Goal: Task Accomplishment & Management: Use online tool/utility

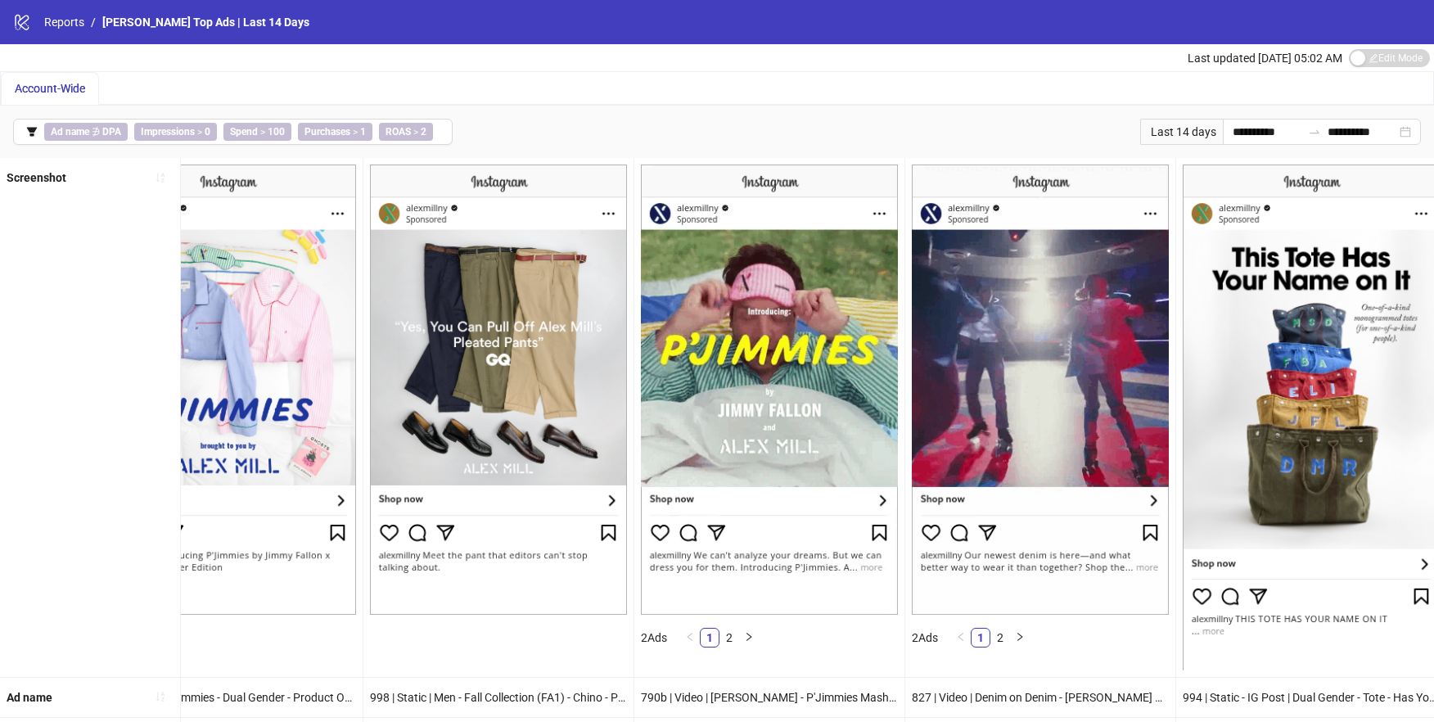
click at [62, 86] on span "Account-Wide" at bounding box center [50, 88] width 70 height 13
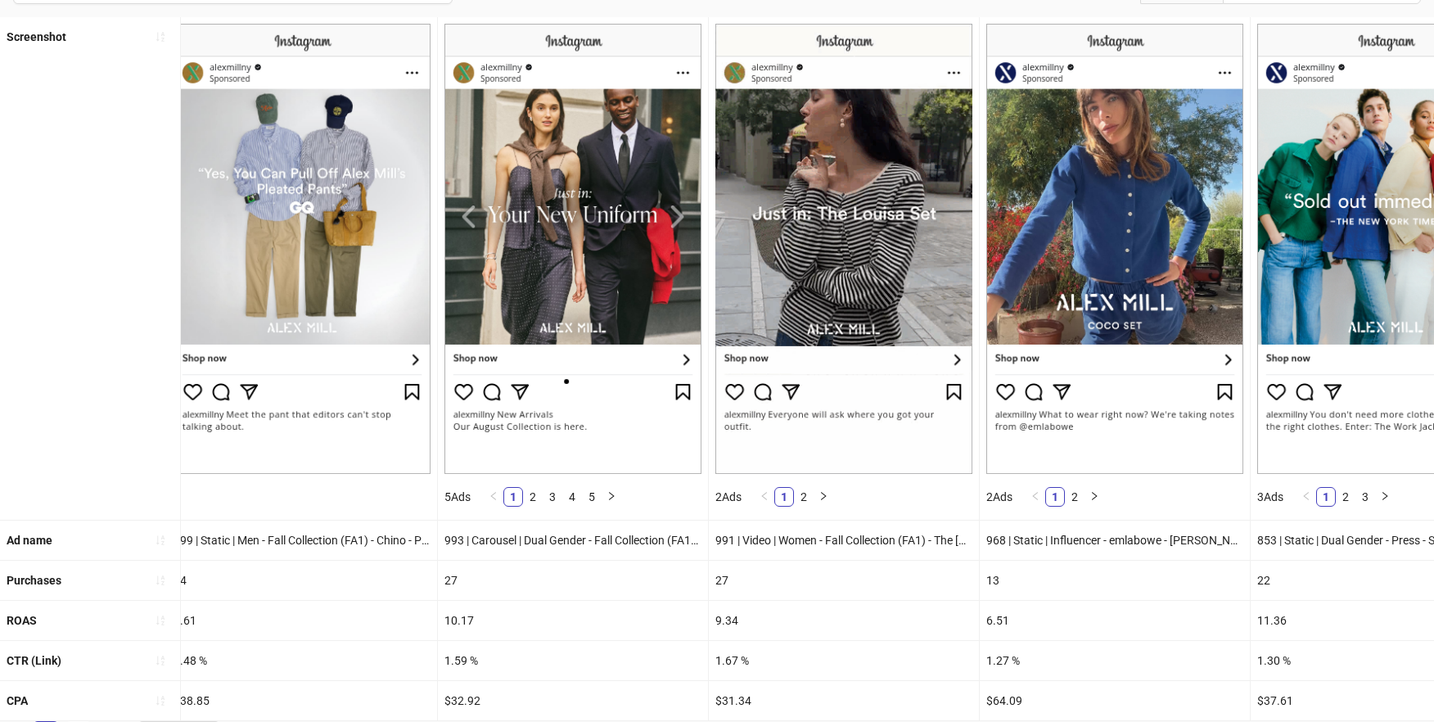
scroll to position [178, 0]
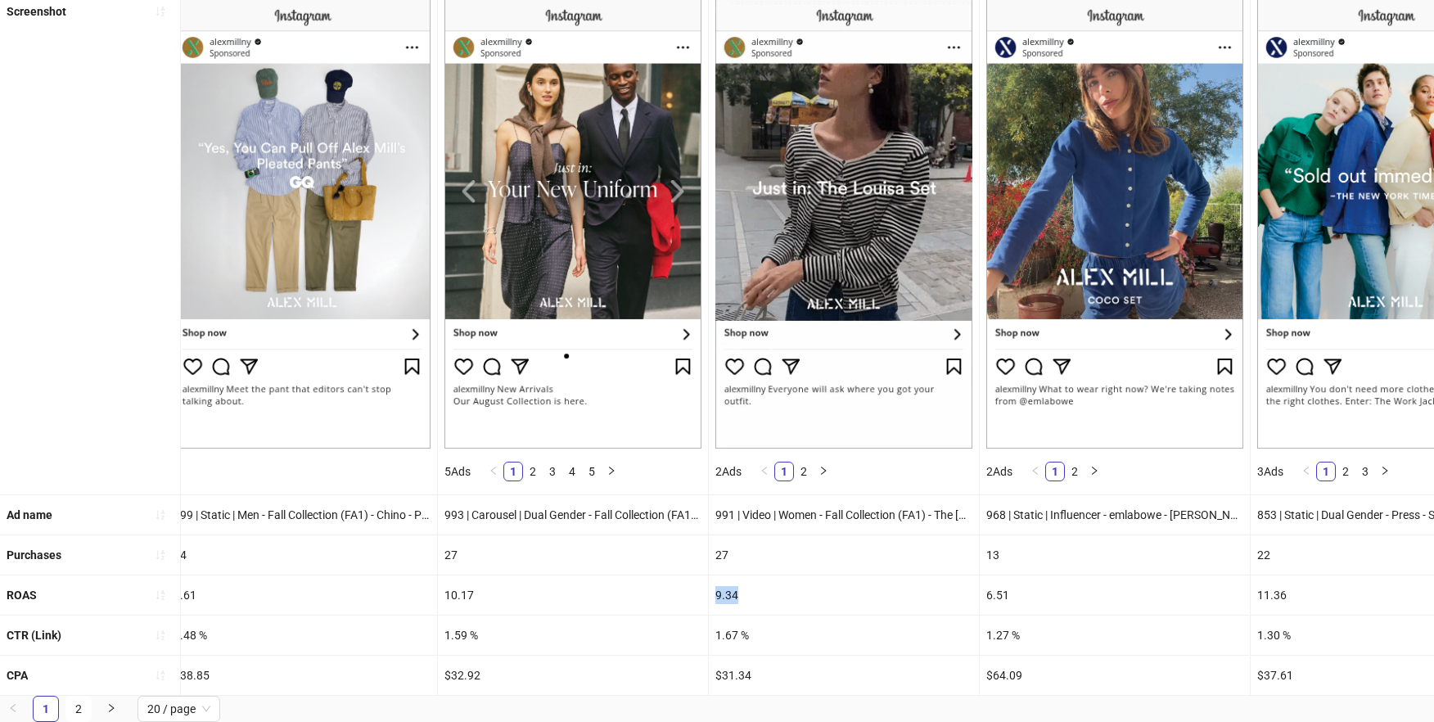
drag, startPoint x: 743, startPoint y: 579, endPoint x: 712, endPoint y: 587, distance: 32.2
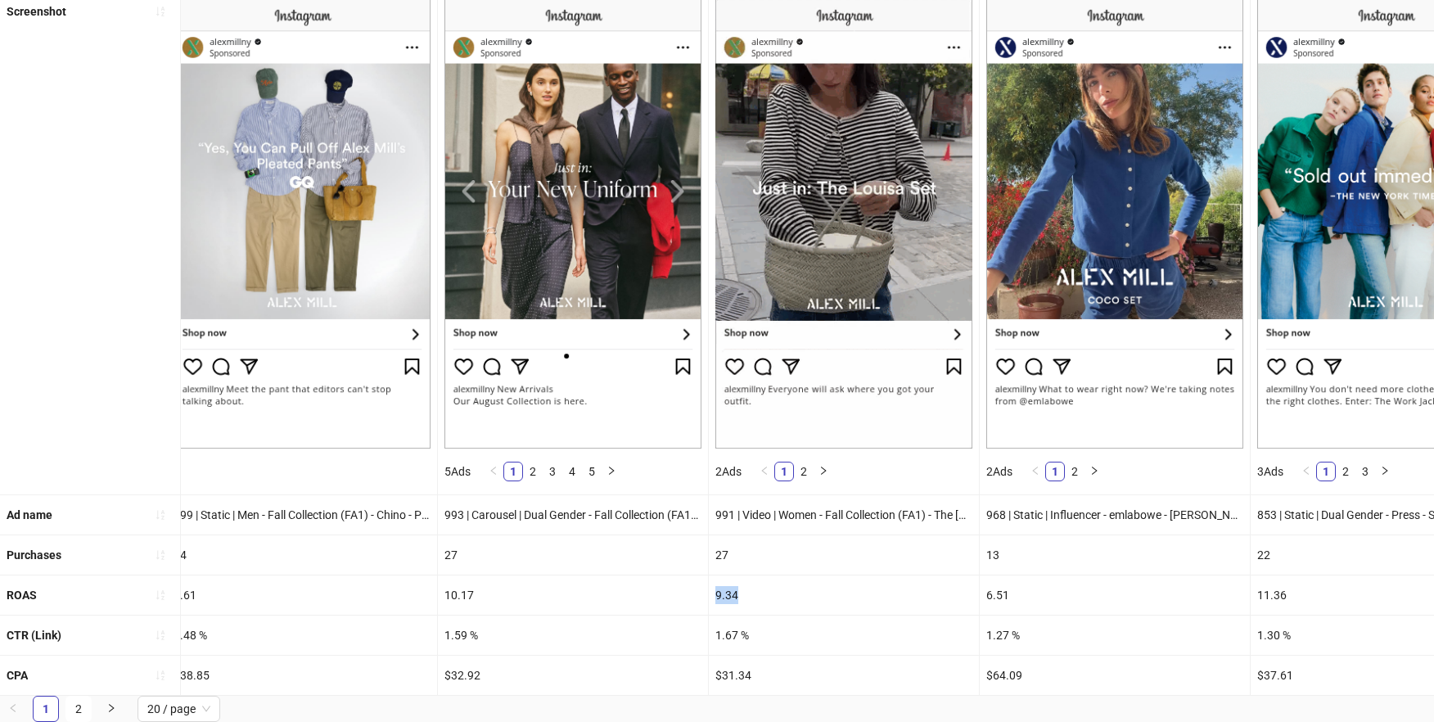
click at [712, 587] on div "9.34" at bounding box center [844, 594] width 270 height 39
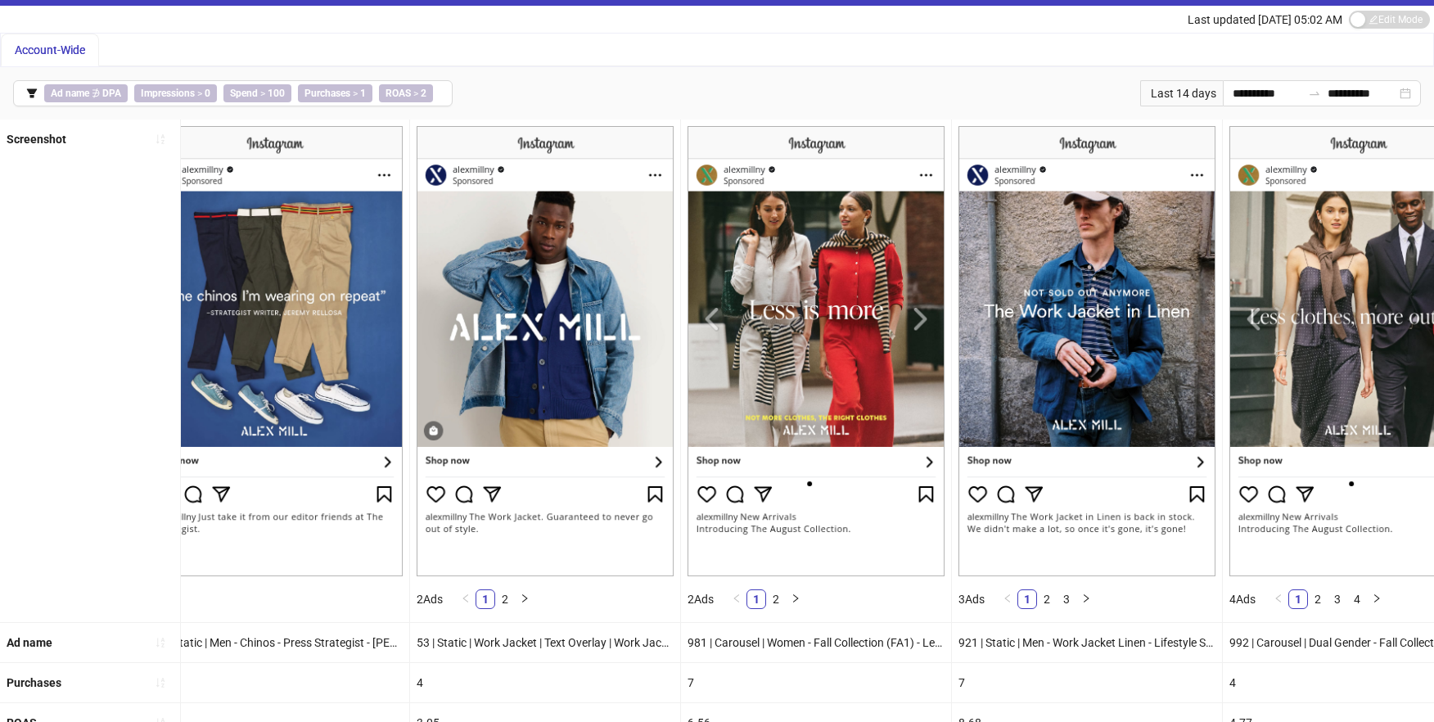
scroll to position [0, 4165]
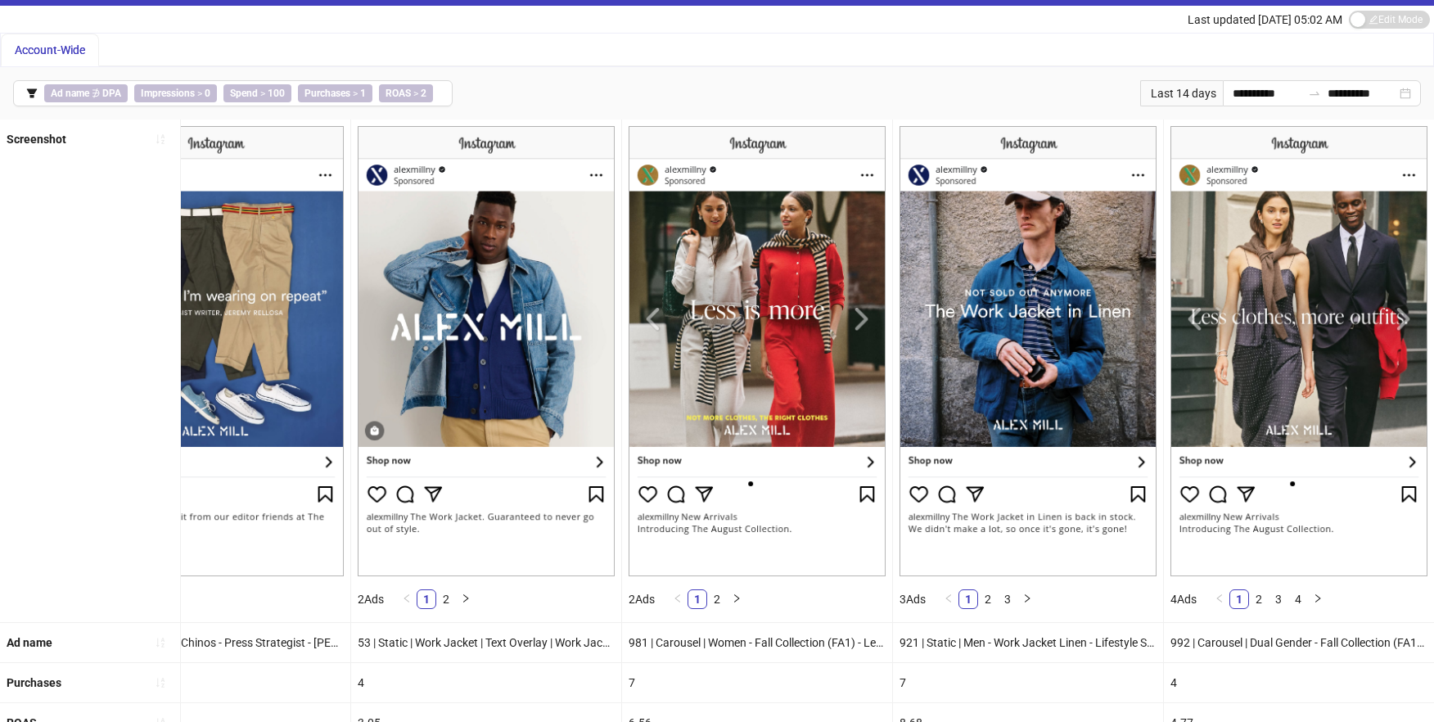
click at [1407, 314] on img at bounding box center [1299, 351] width 257 height 450
click at [1406, 316] on img at bounding box center [1299, 351] width 257 height 450
click at [1401, 322] on img at bounding box center [1299, 351] width 257 height 450
click at [1400, 321] on img at bounding box center [1299, 351] width 257 height 450
click at [1405, 319] on img at bounding box center [1299, 351] width 257 height 450
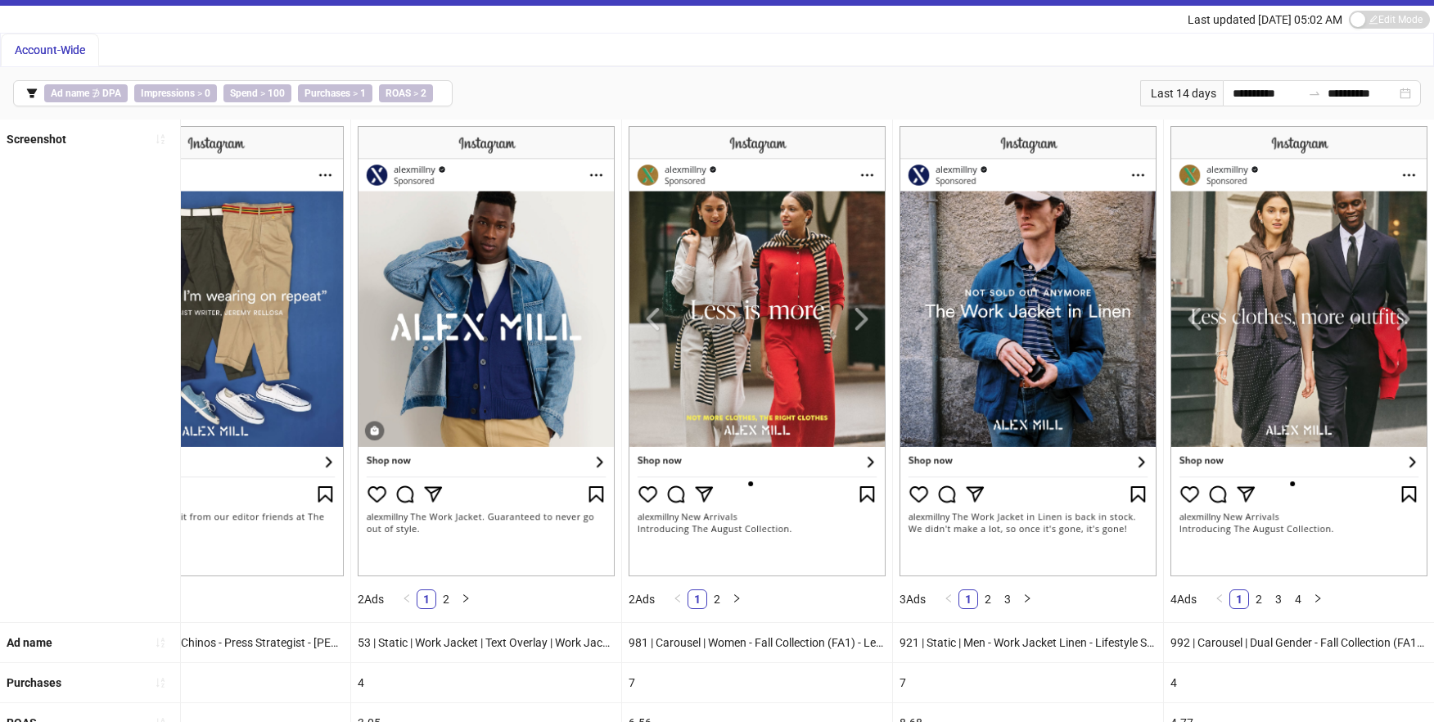
click at [1401, 323] on img at bounding box center [1299, 351] width 257 height 450
click at [1202, 323] on img at bounding box center [1299, 351] width 257 height 450
drag, startPoint x: 838, startPoint y: 318, endPoint x: 850, endPoint y: 320, distance: 12.5
click at [838, 318] on img at bounding box center [757, 351] width 257 height 450
click at [858, 321] on img at bounding box center [757, 351] width 257 height 450
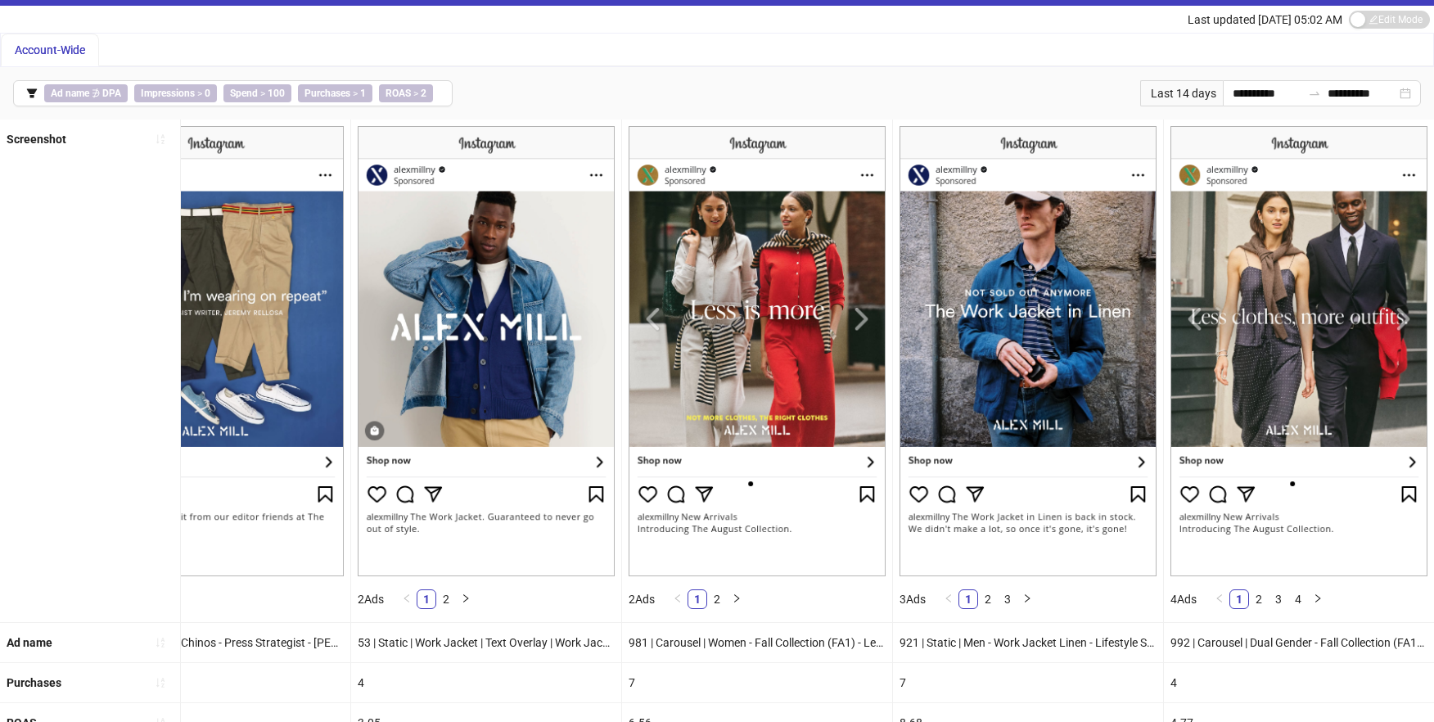
click at [1378, 347] on img at bounding box center [1299, 351] width 257 height 450
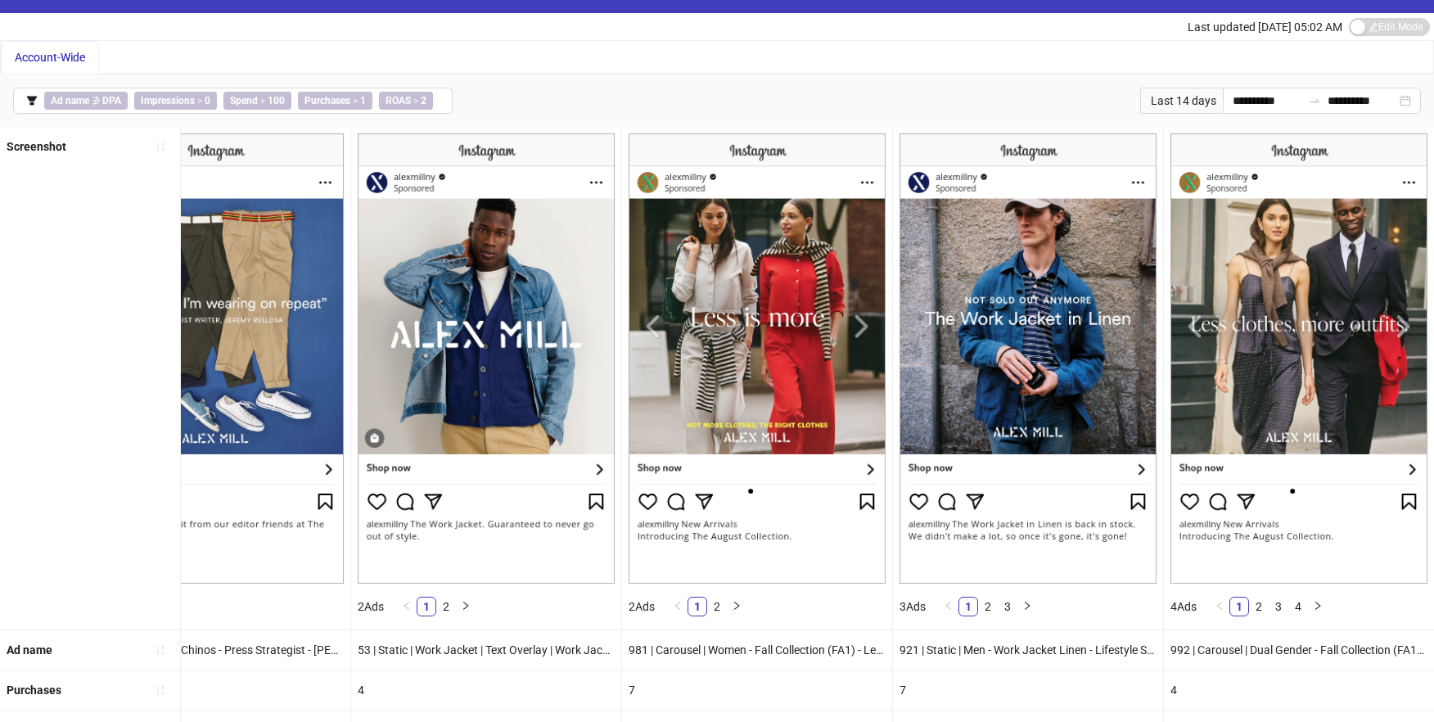
scroll to position [0, 0]
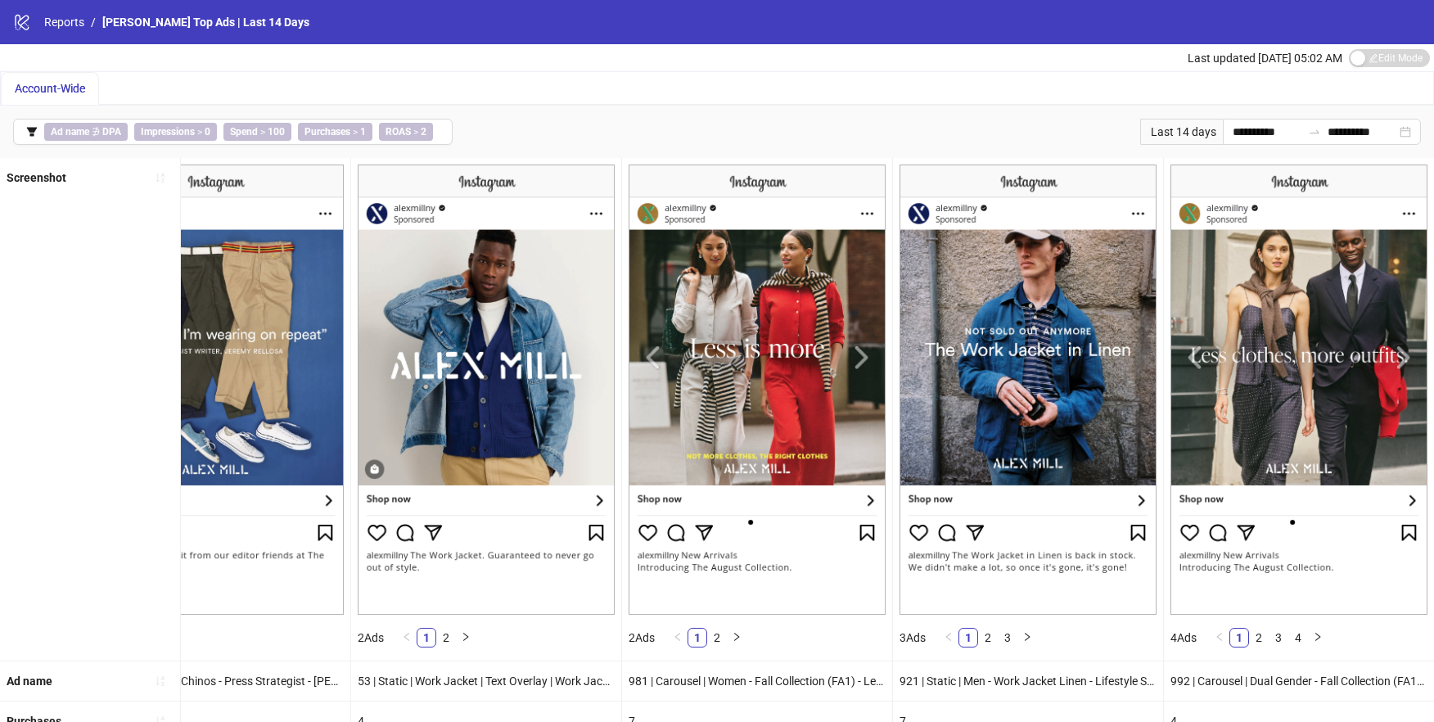
click at [1307, 287] on img at bounding box center [1299, 390] width 257 height 450
click at [1361, 340] on img at bounding box center [1299, 390] width 257 height 450
click at [1405, 360] on img at bounding box center [1299, 390] width 257 height 450
click at [1405, 359] on img at bounding box center [1299, 390] width 257 height 450
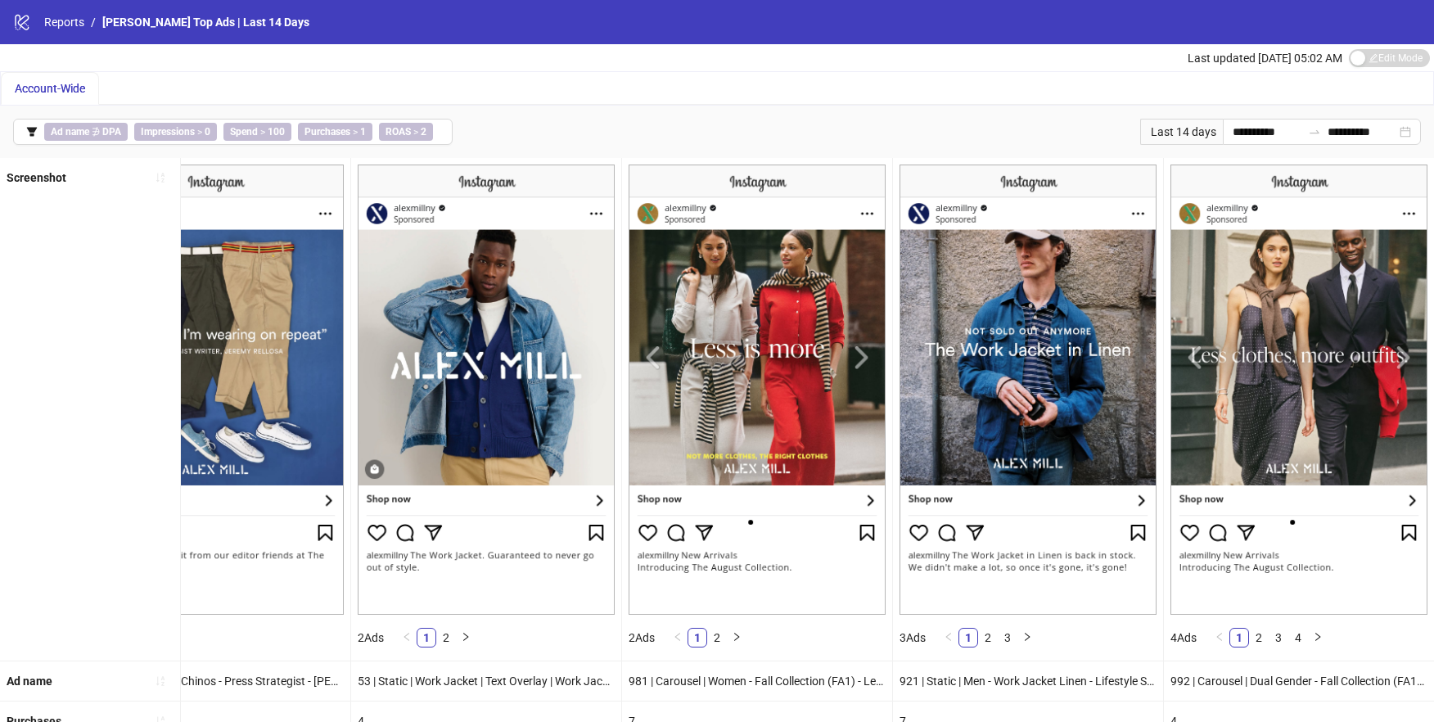
click at [1348, 396] on img at bounding box center [1299, 390] width 257 height 450
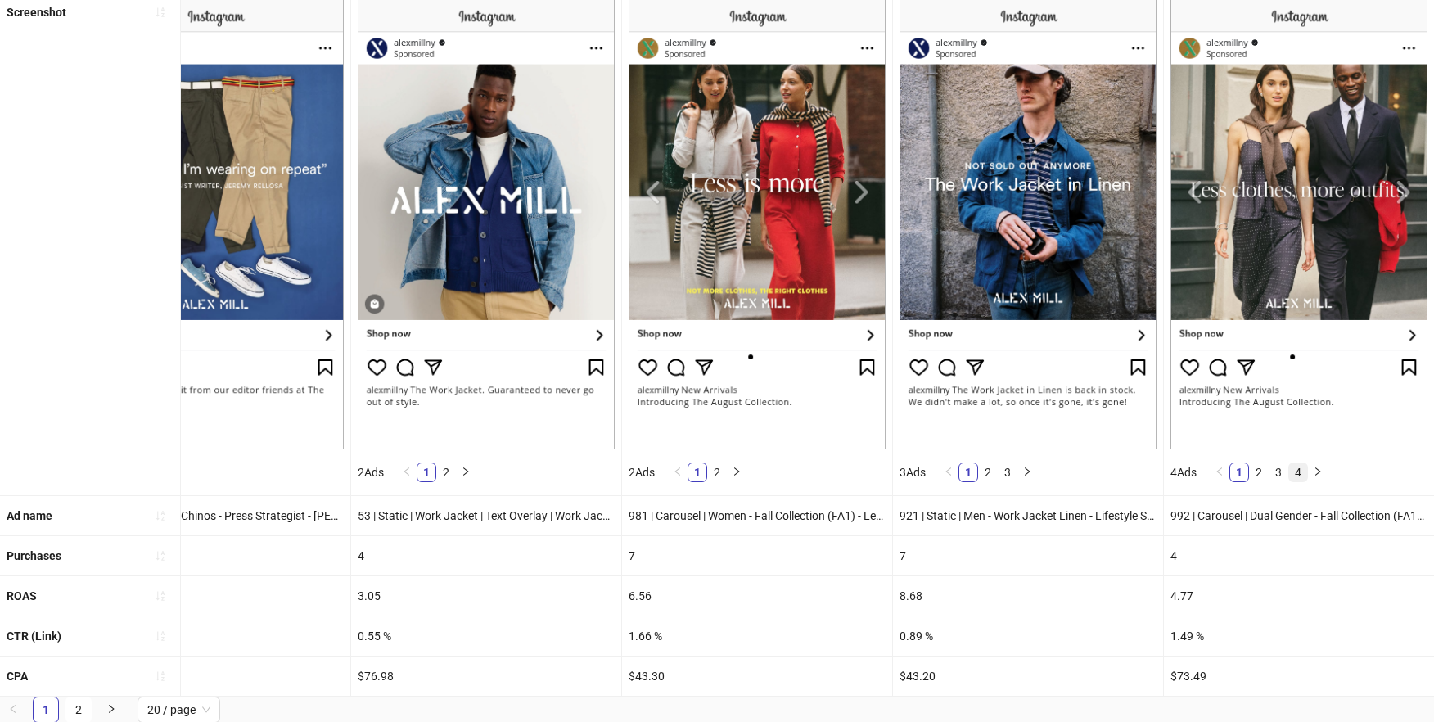
scroll to position [178, 0]
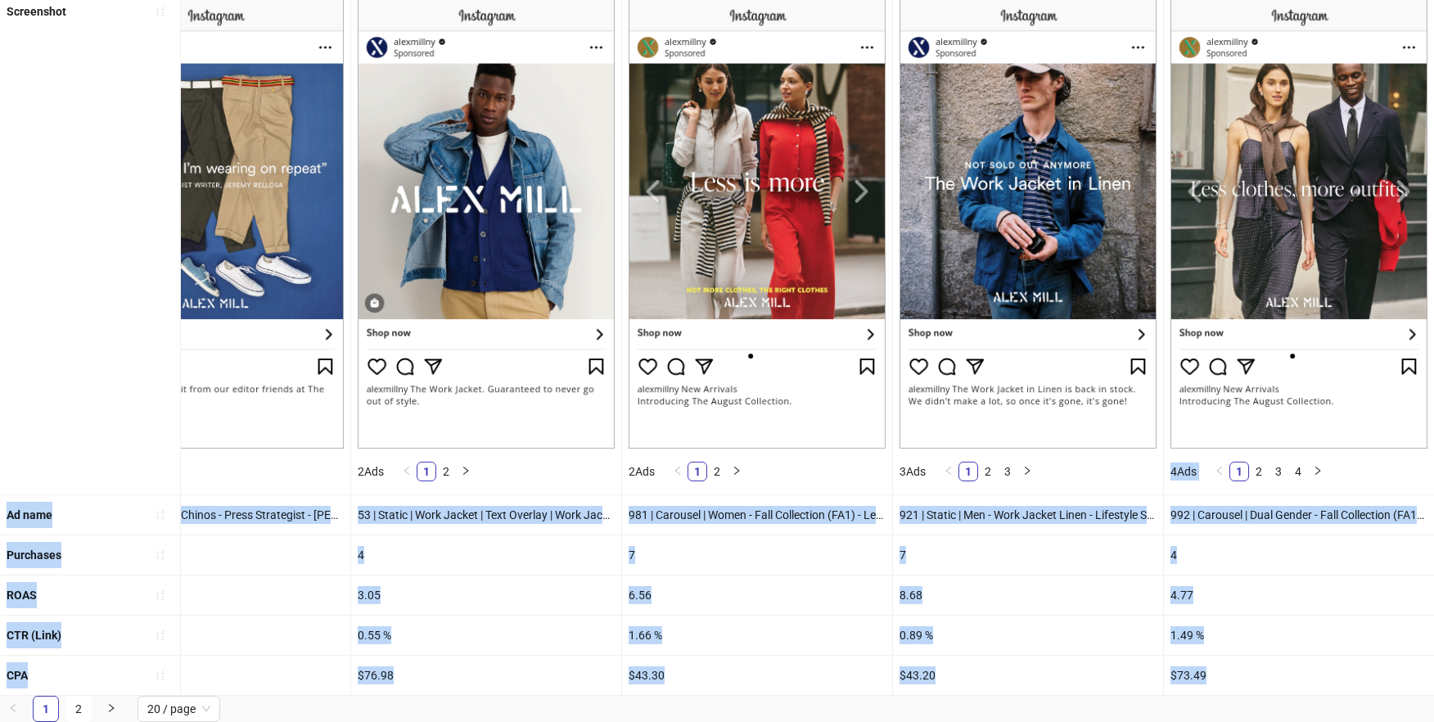
drag, startPoint x: 1219, startPoint y: 664, endPoint x: 1187, endPoint y: 467, distance: 199.0
click at [1167, 444] on ul "Screenshot 2 Ads 1 2 2 Ads 1 2 3 Ads 1 2 3 4 Ads 1 2 3 4 Ad name 923 | Static |…" at bounding box center [717, 344] width 1434 height 704
click at [1246, 535] on div "4" at bounding box center [1299, 554] width 270 height 39
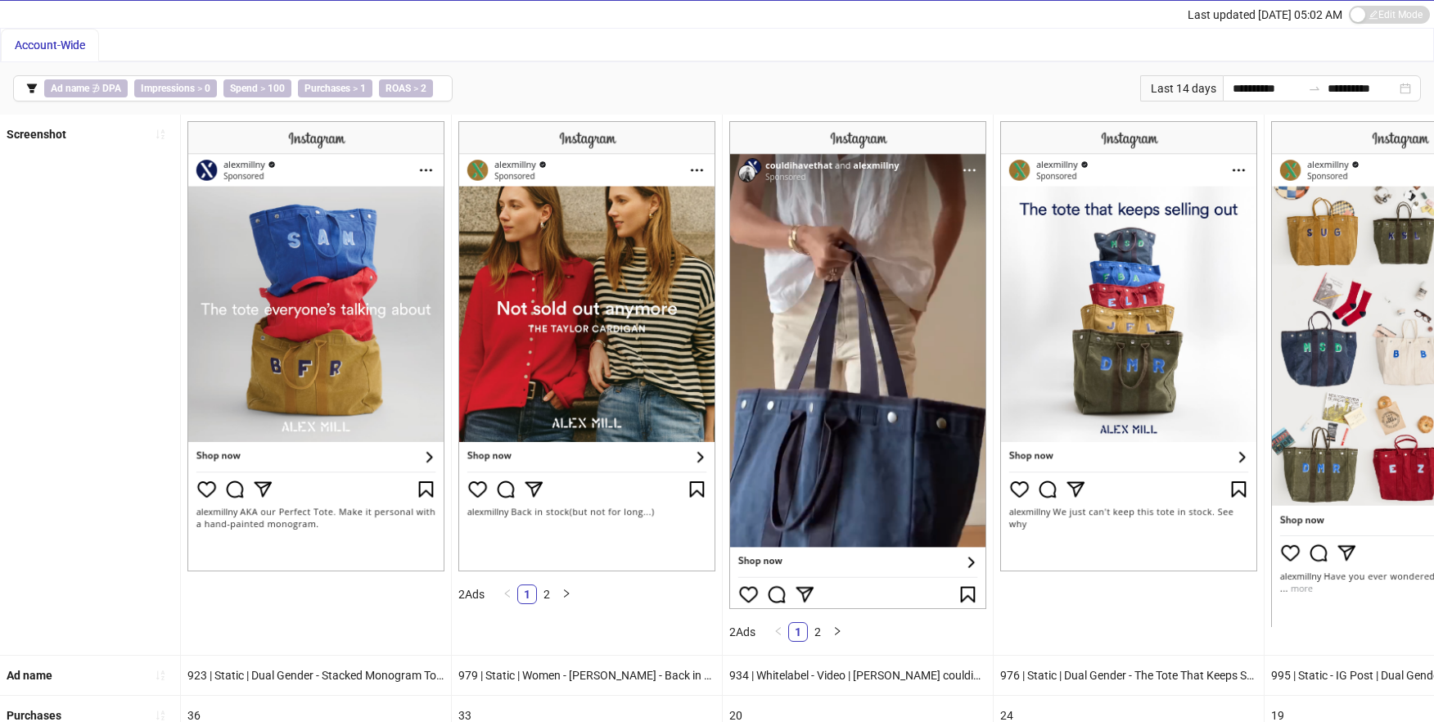
scroll to position [43, 0]
click at [52, 50] on span "Account-Wide" at bounding box center [50, 44] width 70 height 13
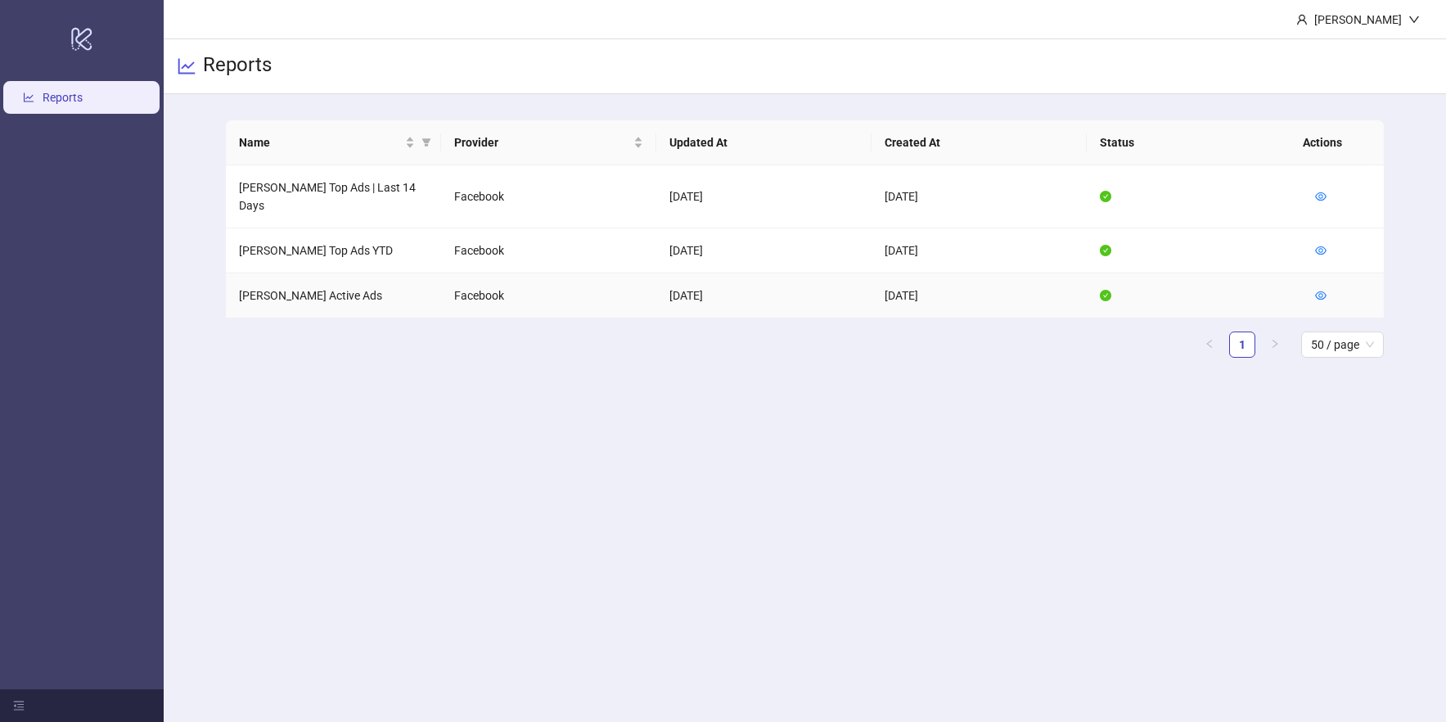
click at [330, 280] on td "[PERSON_NAME] Active Ads" at bounding box center [333, 295] width 215 height 45
click at [389, 293] on td "[PERSON_NAME] Active Ads" at bounding box center [333, 295] width 215 height 45
click at [1326, 290] on icon "eye" at bounding box center [1320, 295] width 11 height 11
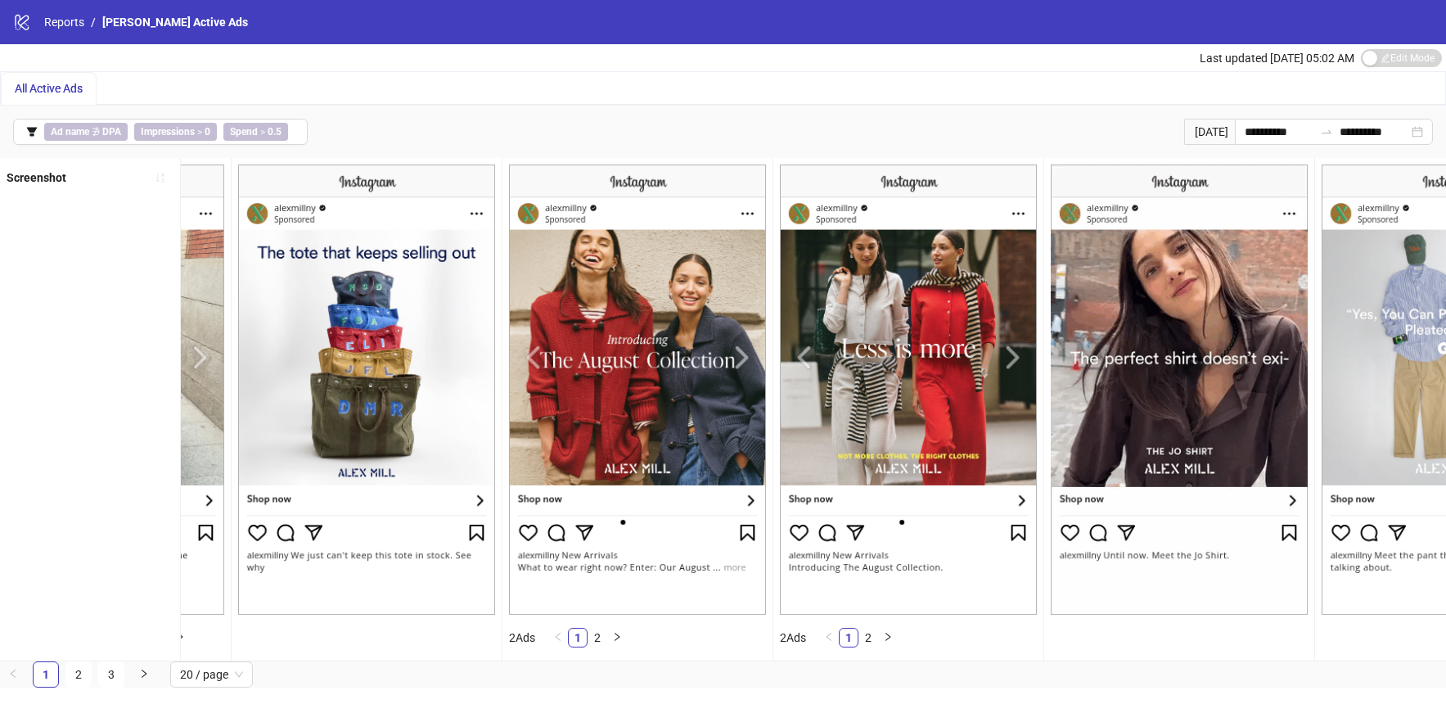
scroll to position [0, 1034]
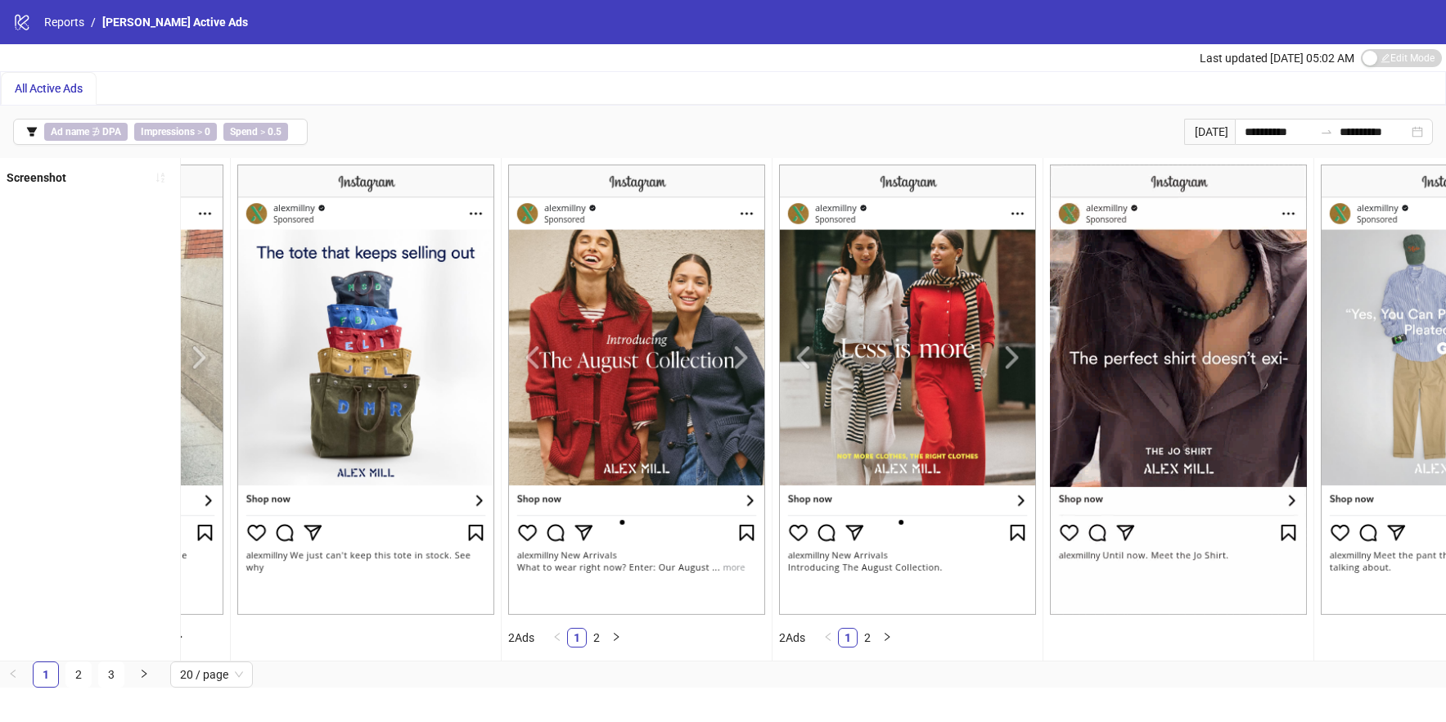
click at [1039, 117] on div "**********" at bounding box center [723, 132] width 1446 height 52
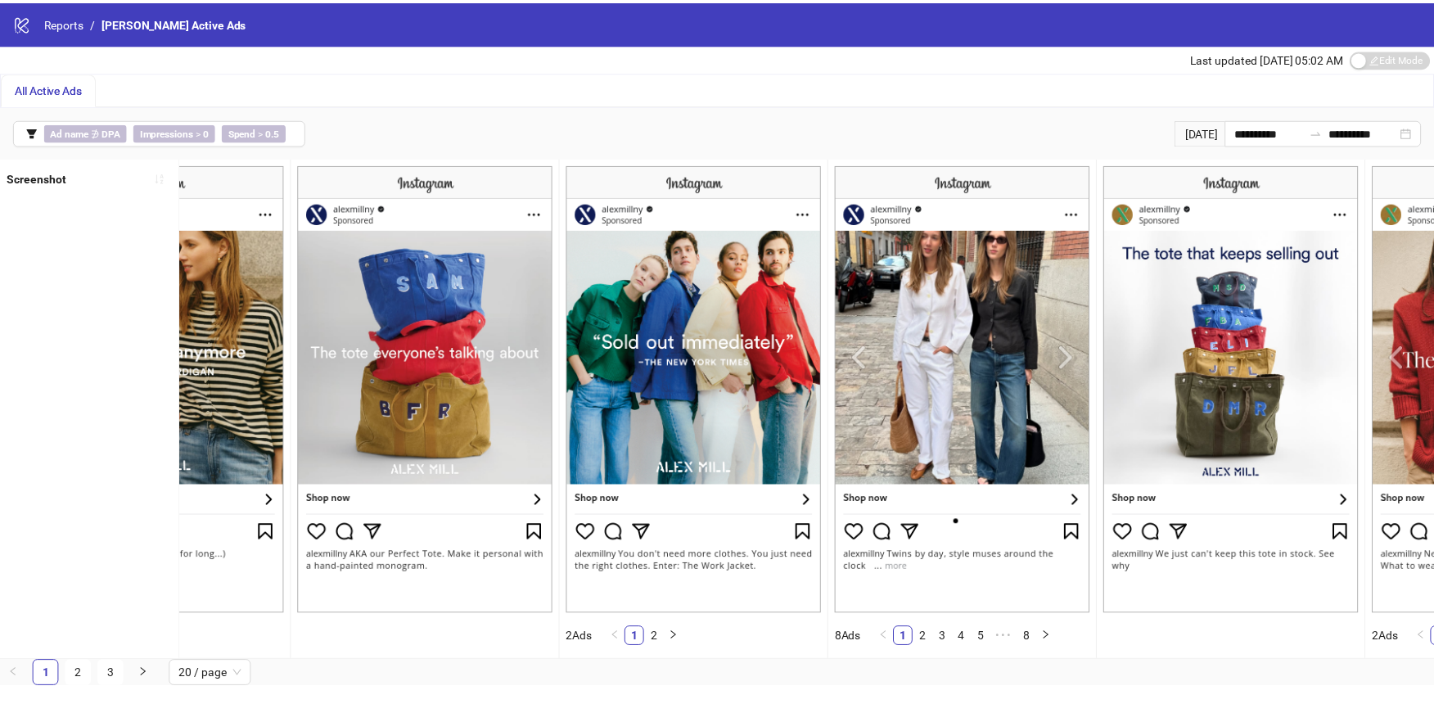
scroll to position [0, 37]
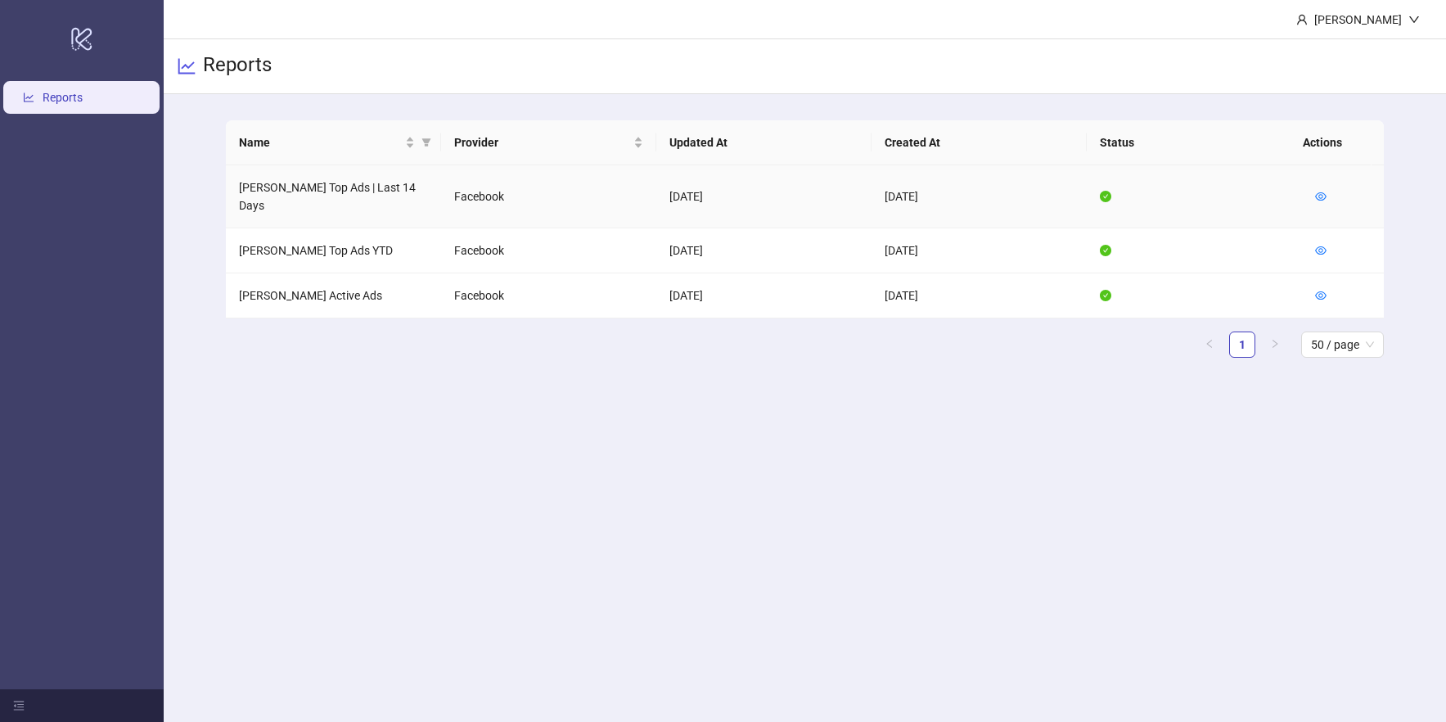
click at [401, 190] on td "[PERSON_NAME] Top Ads | Last 14 Days" at bounding box center [333, 196] width 215 height 63
click at [1323, 192] on icon "eye" at bounding box center [1320, 196] width 11 height 11
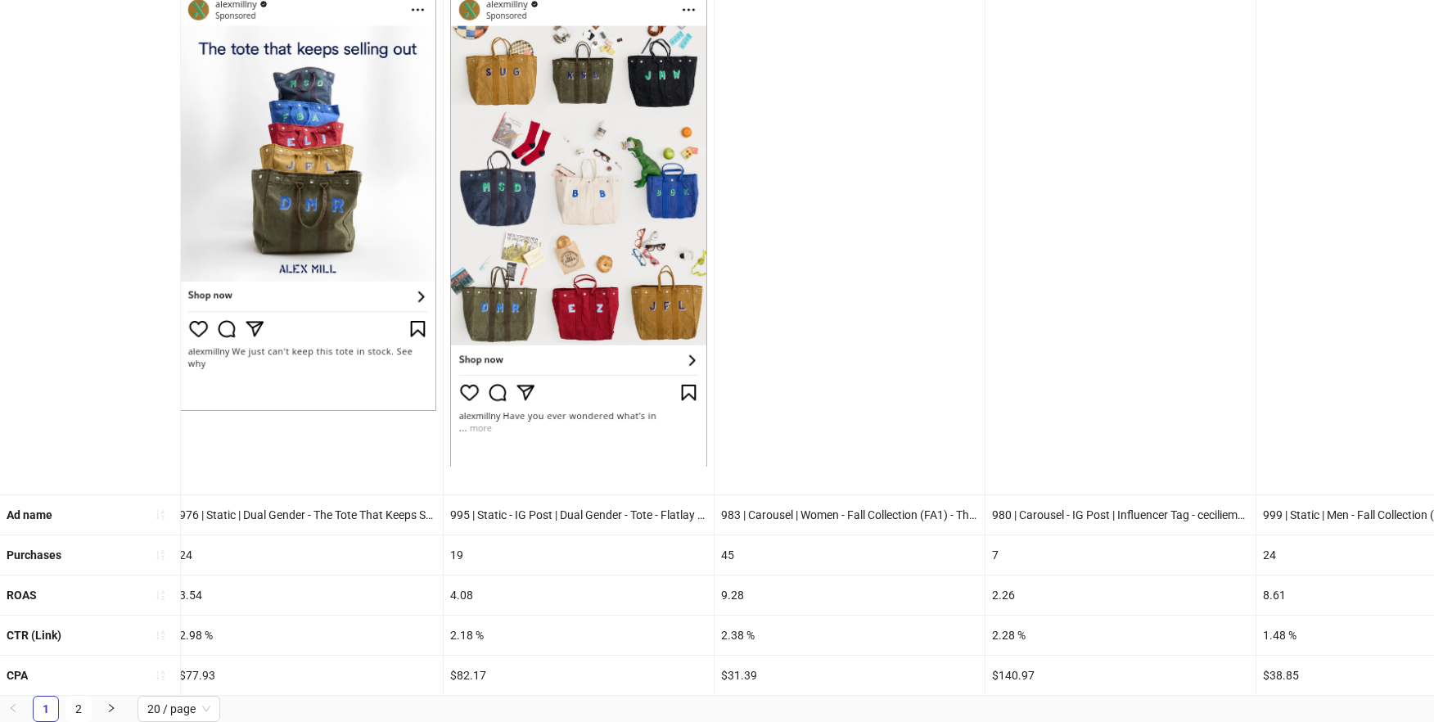
scroll to position [0, 824]
